Goal: Navigation & Orientation: Find specific page/section

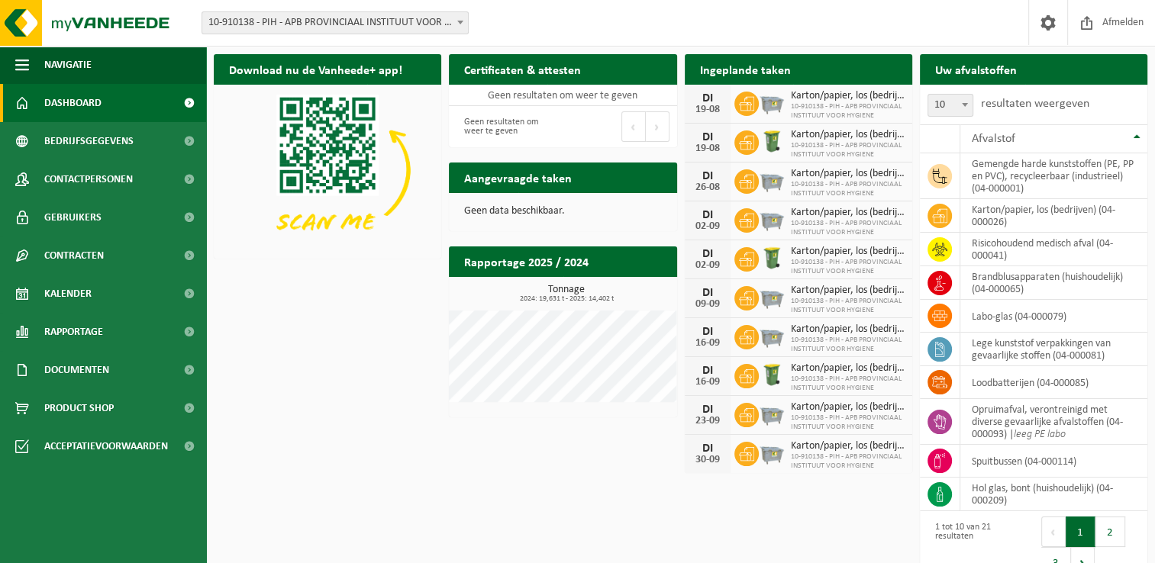
click at [308, 295] on div "Download nu de Vanheede+ app! Verberg Certificaten & attesten Bekijk uw certifi…" at bounding box center [680, 318] width 941 height 543
click at [359, 411] on div "Download nu de Vanheede+ app! Verberg Certificaten & attesten Bekijk uw certifi…" at bounding box center [680, 318] width 941 height 543
